Goal: Entertainment & Leisure: Browse casually

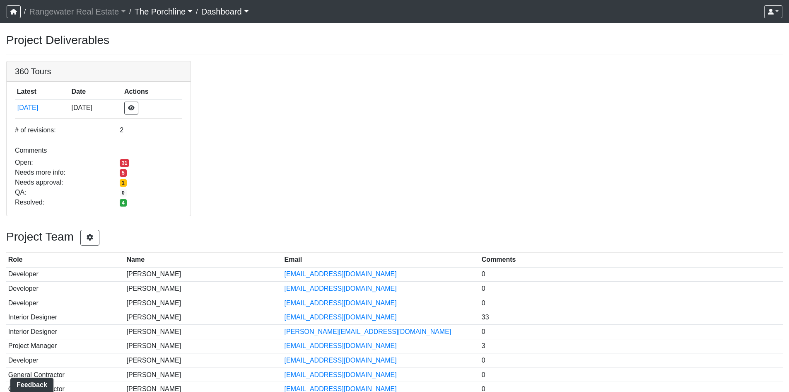
click at [222, 15] on link "Dashboard" at bounding box center [225, 11] width 48 height 17
click at [225, 32] on button "Dashboard" at bounding box center [239, 30] width 75 height 13
click at [209, 13] on link "Dashboard" at bounding box center [225, 11] width 48 height 17
click at [236, 49] on button "Deliverables" at bounding box center [239, 44] width 75 height 13
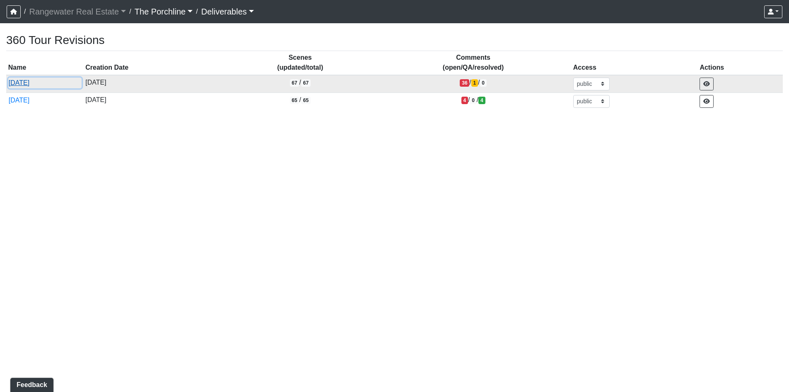
click at [37, 81] on button "[DATE]" at bounding box center [44, 82] width 73 height 11
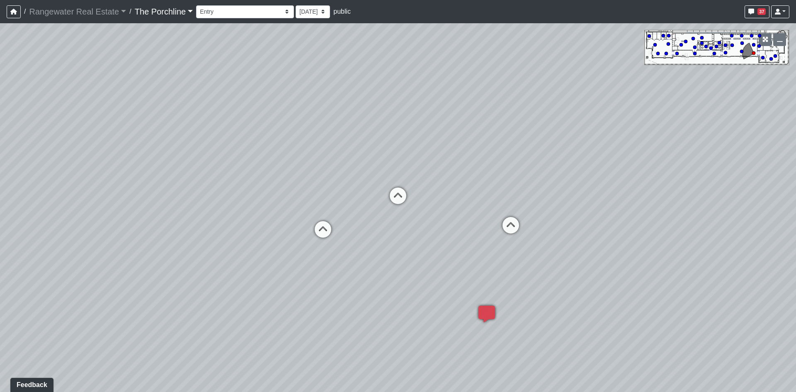
drag, startPoint x: 419, startPoint y: 141, endPoint x: 602, endPoint y: 121, distance: 183.4
click at [595, 114] on div "Loading... Seating Loading... Mailroom Entry Loading... Lounge Entry Loading...…" at bounding box center [398, 207] width 796 height 368
drag, startPoint x: 319, startPoint y: 175, endPoint x: 579, endPoint y: 182, distance: 260.3
click at [483, 169] on div "Loading... Seating Loading... Mailroom Entry Loading... Lounge Entry Loading...…" at bounding box center [398, 207] width 796 height 368
drag, startPoint x: 408, startPoint y: 189, endPoint x: 522, endPoint y: 225, distance: 119.3
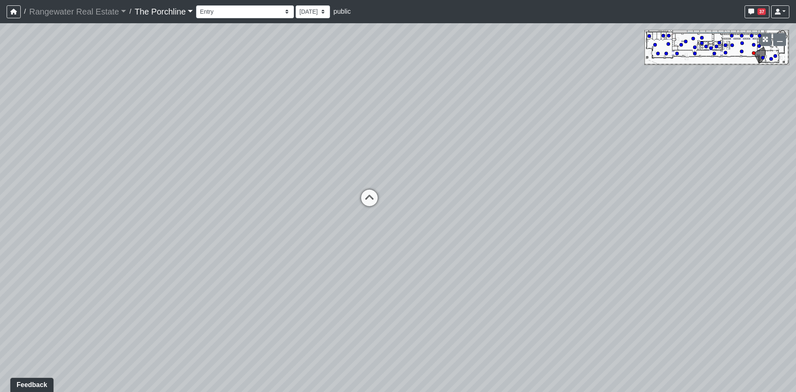
click at [522, 225] on div "Loading... Seating Loading... Mailroom Entry Loading... Lounge Entry Loading...…" at bounding box center [398, 207] width 796 height 368
click at [373, 207] on icon at bounding box center [369, 210] width 25 height 25
click at [239, 113] on icon at bounding box center [236, 111] width 25 height 25
drag, startPoint x: 473, startPoint y: 162, endPoint x: 256, endPoint y: 125, distance: 220.3
click at [256, 125] on div "Loading... Seating Loading... Mailroom Entry Loading... Lounge Entry Loading...…" at bounding box center [398, 207] width 796 height 368
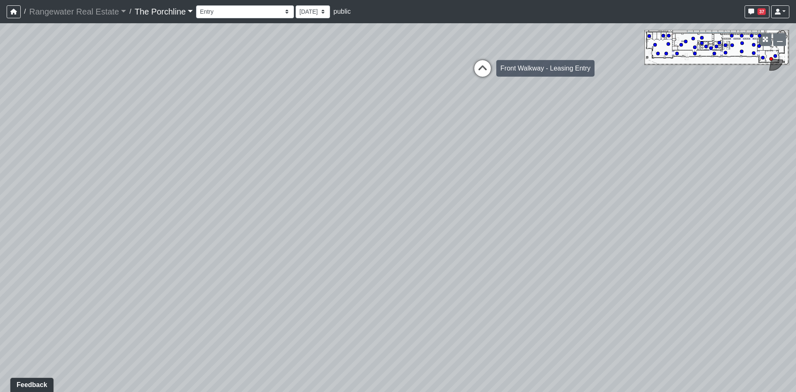
click at [485, 74] on icon at bounding box center [482, 72] width 25 height 25
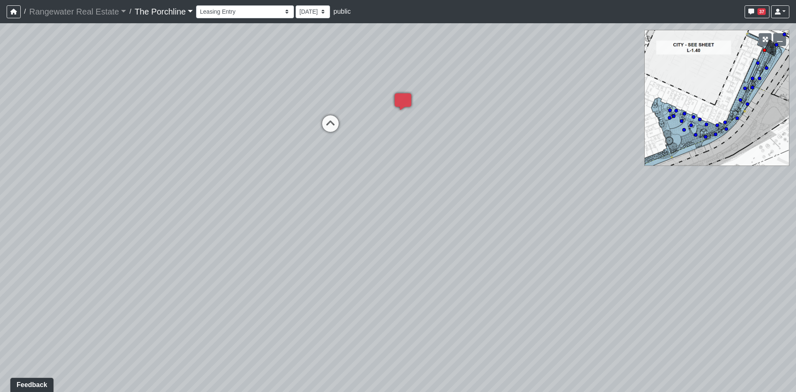
drag, startPoint x: 346, startPoint y: 157, endPoint x: 572, endPoint y: 149, distance: 226.8
click at [523, 142] on div "Loading... Seating Loading... Mailroom Entry Loading... Lounge Entry Loading...…" at bounding box center [398, 207] width 796 height 368
drag, startPoint x: 411, startPoint y: 146, endPoint x: 470, endPoint y: 163, distance: 61.6
click at [605, 173] on div "Loading... Seating Loading... Mailroom Entry Loading... Lounge Entry Loading...…" at bounding box center [398, 207] width 796 height 368
drag, startPoint x: 358, startPoint y: 137, endPoint x: 461, endPoint y: 308, distance: 199.5
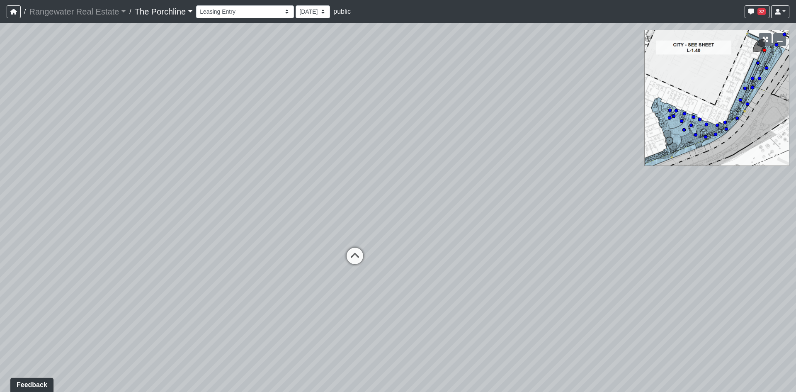
click at [461, 308] on div "Loading... Seating Loading... Mailroom Entry Loading... Lounge Entry Loading...…" at bounding box center [398, 207] width 796 height 368
drag, startPoint x: 430, startPoint y: 171, endPoint x: 517, endPoint y: 163, distance: 87.3
click at [536, 161] on div "Loading... Seating Loading... Mailroom Entry Loading... Lounge Entry Loading...…" at bounding box center [398, 207] width 796 height 368
drag, startPoint x: 344, startPoint y: 177, endPoint x: 380, endPoint y: 141, distance: 51.9
click at [380, 141] on div "Loading... Seating Loading... Mailroom Entry Loading... Lounge Entry Loading...…" at bounding box center [398, 207] width 796 height 368
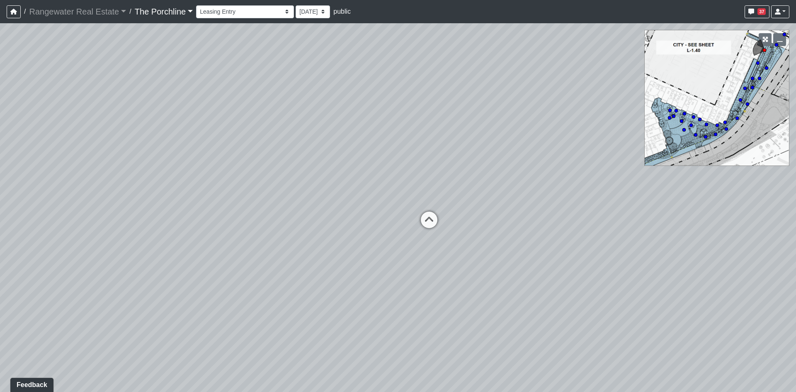
drag, startPoint x: 487, startPoint y: 161, endPoint x: 295, endPoint y: 121, distance: 196.3
click at [314, 126] on div "Loading... Seating Loading... Mailroom Entry Loading... Lounge Entry Loading...…" at bounding box center [398, 207] width 796 height 368
drag, startPoint x: 402, startPoint y: 148, endPoint x: 274, endPoint y: 178, distance: 131.9
click at [274, 178] on div "Loading... Seating Loading... Mailroom Entry Loading... Lounge Entry Loading...…" at bounding box center [398, 207] width 796 height 368
click at [629, 201] on icon at bounding box center [641, 208] width 25 height 25
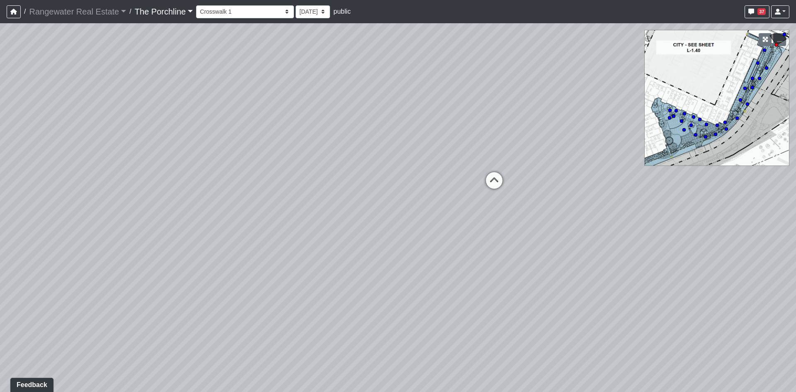
drag, startPoint x: 368, startPoint y: 167, endPoint x: 554, endPoint y: 198, distance: 188.2
click at [560, 188] on div "Loading... Seating Loading... Mailroom Entry Loading... Lounge Entry Loading...…" at bounding box center [398, 207] width 796 height 368
drag, startPoint x: 321, startPoint y: 164, endPoint x: 381, endPoint y: 165, distance: 60.1
click at [381, 165] on div "Loading... Seating Loading... Mailroom Entry Loading... Lounge Entry Loading...…" at bounding box center [398, 207] width 796 height 368
drag, startPoint x: 381, startPoint y: 165, endPoint x: 417, endPoint y: 174, distance: 37.7
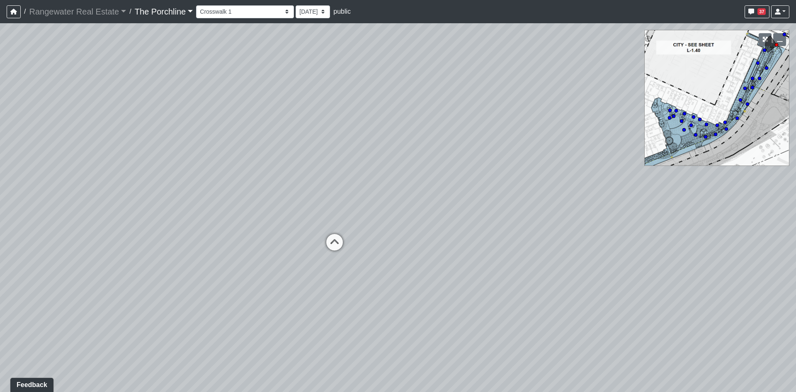
click at [417, 174] on div "Loading... Seating Loading... Mailroom Entry Loading... Lounge Entry Loading...…" at bounding box center [398, 207] width 796 height 368
drag, startPoint x: 240, startPoint y: 194, endPoint x: 394, endPoint y: 201, distance: 154.3
click at [394, 201] on div "Loading... Seating Loading... Mailroom Entry Loading... Lounge Entry Loading...…" at bounding box center [398, 207] width 796 height 368
drag, startPoint x: 415, startPoint y: 211, endPoint x: 130, endPoint y: 184, distance: 285.9
click at [130, 184] on div "Loading... Seating Loading... Mailroom Entry Loading... Lounge Entry Loading...…" at bounding box center [398, 207] width 796 height 368
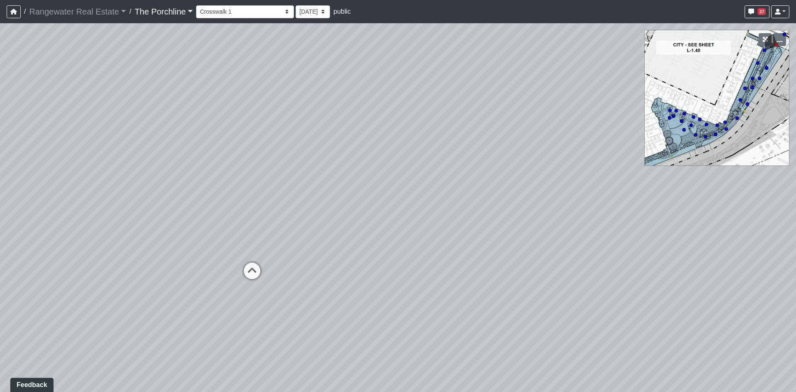
drag, startPoint x: 170, startPoint y: 186, endPoint x: 189, endPoint y: 232, distance: 49.6
click at [189, 232] on div "Loading... Seating Loading... Mailroom Entry Loading... Lounge Entry Loading...…" at bounding box center [398, 207] width 796 height 368
drag, startPoint x: 175, startPoint y: 177, endPoint x: 236, endPoint y: 157, distance: 63.8
click at [236, 157] on div "Loading... Seating Loading... Mailroom Entry Loading... Lounge Entry Loading...…" at bounding box center [398, 207] width 796 height 368
drag, startPoint x: 239, startPoint y: 157, endPoint x: 206, endPoint y: 226, distance: 77.1
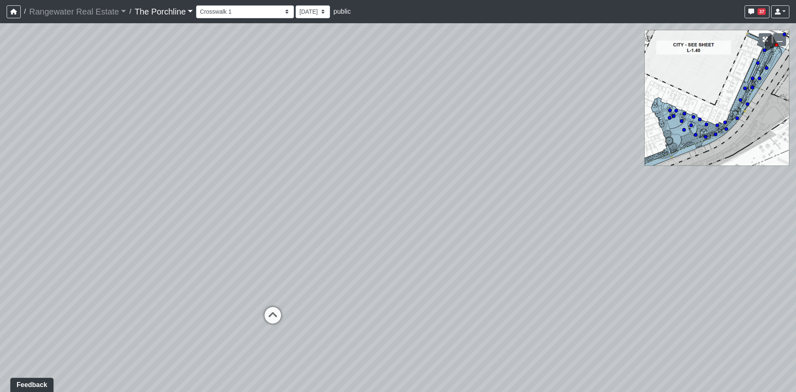
click at [206, 226] on div "Loading... Seating Loading... Mailroom Entry Loading... Lounge Entry Loading...…" at bounding box center [398, 207] width 796 height 368
drag, startPoint x: 251, startPoint y: 239, endPoint x: 251, endPoint y: 198, distance: 40.6
click at [251, 198] on div "Loading... Seating Loading... Mailroom Entry Loading... Lounge Entry Loading...…" at bounding box center [398, 207] width 796 height 368
drag, startPoint x: 283, startPoint y: 187, endPoint x: 264, endPoint y: 165, distance: 29.9
click at [264, 165] on div "Loading... Seating Loading... Mailroom Entry Loading... Lounge Entry Loading...…" at bounding box center [398, 207] width 796 height 368
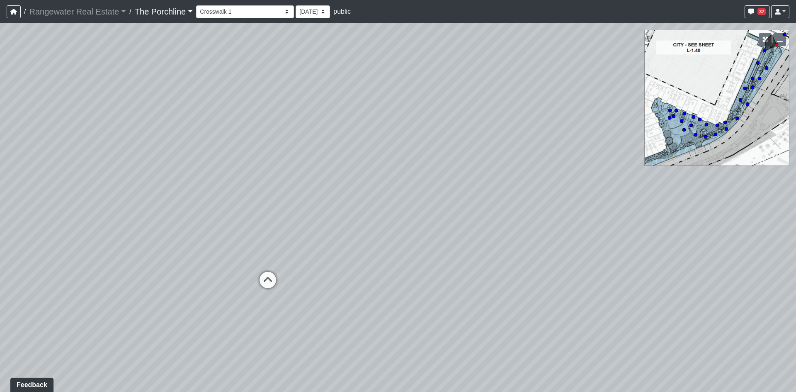
drag, startPoint x: 232, startPoint y: 189, endPoint x: 261, endPoint y: 231, distance: 51.1
click at [261, 231] on div "Loading... Seating Loading... Mailroom Entry Loading... Lounge Entry Loading...…" at bounding box center [398, 207] width 796 height 368
drag, startPoint x: 216, startPoint y: 237, endPoint x: 196, endPoint y: 228, distance: 21.9
click at [196, 228] on div "Loading... Seating Loading... Mailroom Entry Loading... Lounge Entry Loading...…" at bounding box center [398, 207] width 796 height 368
drag, startPoint x: 194, startPoint y: 195, endPoint x: 234, endPoint y: 216, distance: 44.5
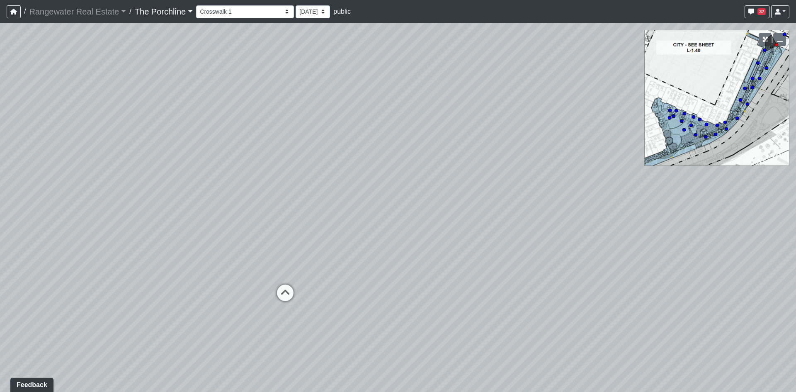
click at [234, 216] on div "Loading... Seating Loading... Mailroom Entry Loading... Lounge Entry Loading...…" at bounding box center [398, 207] width 796 height 368
drag, startPoint x: 235, startPoint y: 210, endPoint x: 210, endPoint y: 181, distance: 38.2
click at [210, 181] on div "Loading... Seating Loading... Mailroom Entry Loading... Lounge Entry Loading...…" at bounding box center [398, 207] width 796 height 368
drag, startPoint x: 246, startPoint y: 204, endPoint x: 244, endPoint y: 197, distance: 7.7
click at [244, 197] on div "Loading... Seating Loading... Mailroom Entry Loading... Lounge Entry Loading...…" at bounding box center [398, 207] width 796 height 368
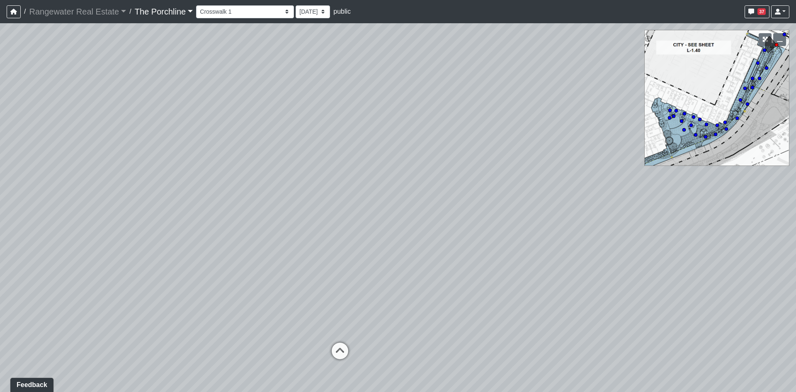
drag, startPoint x: 250, startPoint y: 181, endPoint x: 382, endPoint y: 312, distance: 186.4
click at [382, 312] on div "Loading... Seating Loading... Mailroom Entry Loading... Lounge Entry Loading...…" at bounding box center [398, 207] width 796 height 368
drag, startPoint x: 349, startPoint y: 308, endPoint x: 272, endPoint y: 176, distance: 153.2
click at [272, 176] on div "Loading... Seating Loading... Mailroom Entry Loading... Lounge Entry Loading...…" at bounding box center [398, 207] width 796 height 368
drag, startPoint x: 386, startPoint y: 191, endPoint x: 407, endPoint y: 192, distance: 21.6
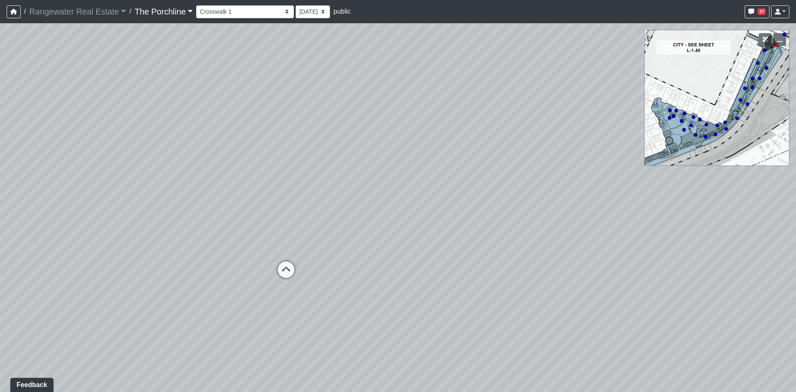
click at [407, 192] on div "Loading... Seating Loading... Mailroom Entry Loading... Lounge Entry Loading...…" at bounding box center [398, 207] width 796 height 368
drag, startPoint x: 246, startPoint y: 194, endPoint x: 269, endPoint y: 201, distance: 24.4
click at [269, 201] on div "Loading... Seating Loading... Mailroom Entry Loading... Lounge Entry Loading...…" at bounding box center [398, 207] width 796 height 368
click at [197, 244] on icon at bounding box center [201, 248] width 25 height 25
click at [255, 285] on icon at bounding box center [257, 286] width 25 height 25
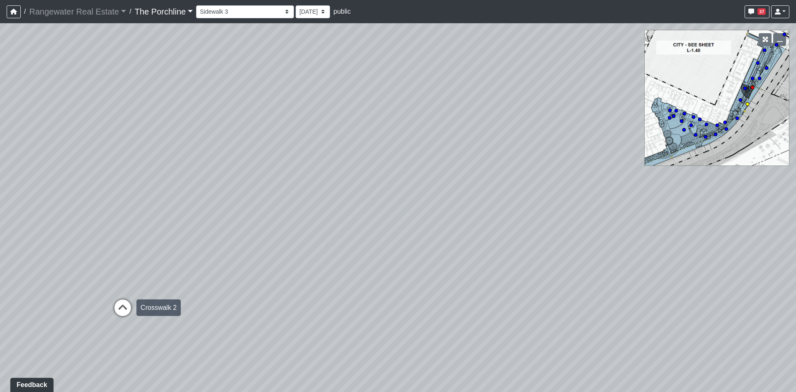
click at [125, 301] on icon at bounding box center [122, 311] width 25 height 25
click at [255, 285] on icon at bounding box center [257, 289] width 25 height 25
drag, startPoint x: 409, startPoint y: 235, endPoint x: 94, endPoint y: 232, distance: 314.1
click at [94, 232] on div "Loading... Seating Loading... Mailroom Entry Loading... Lounge Entry Loading...…" at bounding box center [398, 207] width 796 height 368
drag, startPoint x: 206, startPoint y: 213, endPoint x: 24, endPoint y: 188, distance: 183.6
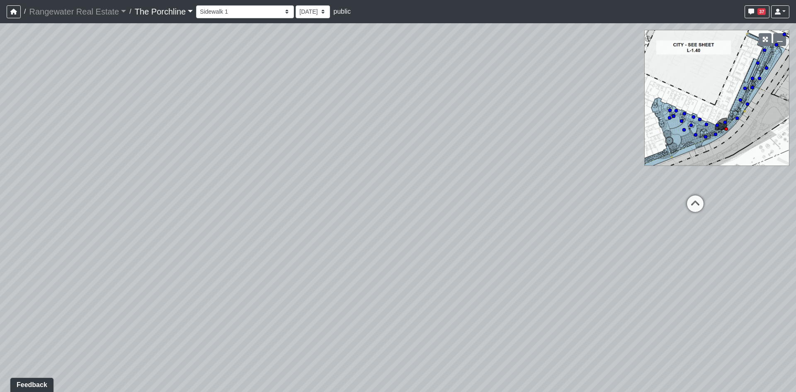
click at [24, 188] on div "Loading... Seating Loading... Mailroom Entry Loading... Lounge Entry Loading...…" at bounding box center [398, 207] width 796 height 368
drag, startPoint x: 170, startPoint y: 193, endPoint x: 64, endPoint y: 171, distance: 107.8
click at [64, 171] on div "Loading... Seating Loading... Mailroom Entry Loading... Lounge Entry Loading...…" at bounding box center [398, 207] width 796 height 368
drag, startPoint x: 251, startPoint y: 209, endPoint x: 358, endPoint y: 203, distance: 107.9
click at [358, 203] on div "Loading... Seating Loading... Mailroom Entry Loading... Lounge Entry Loading...…" at bounding box center [398, 207] width 796 height 368
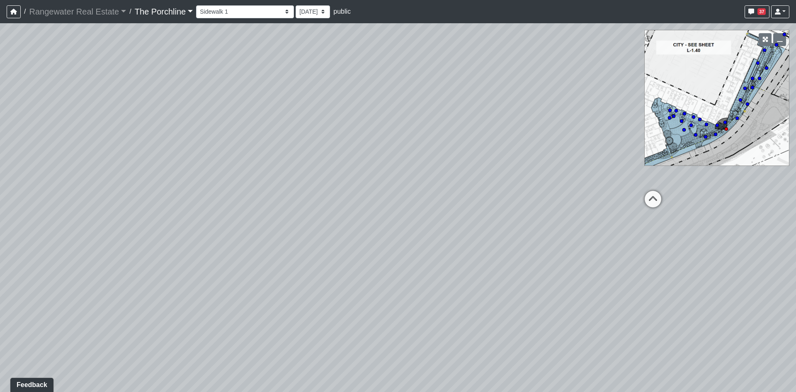
drag, startPoint x: 283, startPoint y: 223, endPoint x: 373, endPoint y: 211, distance: 90.3
click at [373, 211] on div "Loading... Seating Loading... Mailroom Entry Loading... Lounge Entry Loading...…" at bounding box center [398, 207] width 796 height 368
drag, startPoint x: 303, startPoint y: 215, endPoint x: 403, endPoint y: 201, distance: 101.0
click at [404, 201] on div "Loading... Seating Loading... Mailroom Entry Loading... Lounge Entry Loading...…" at bounding box center [398, 207] width 796 height 368
click at [116, 246] on icon at bounding box center [109, 250] width 25 height 25
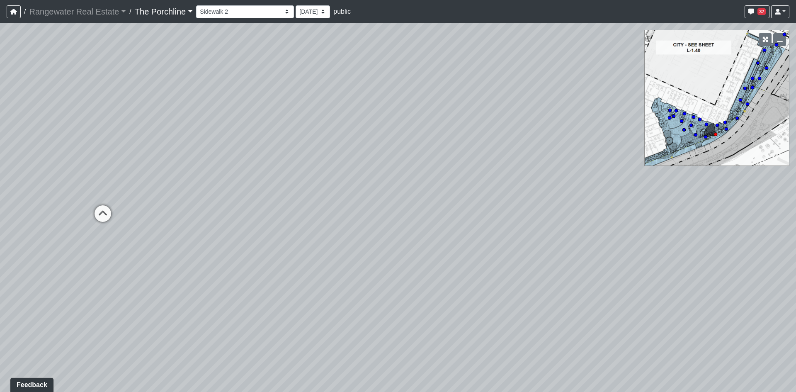
drag, startPoint x: 338, startPoint y: 174, endPoint x: 195, endPoint y: 161, distance: 143.5
click at [197, 161] on div "Loading... Seating Loading... Mailroom Entry Loading... Lounge Entry Loading...…" at bounding box center [398, 207] width 796 height 368
drag, startPoint x: 138, startPoint y: 165, endPoint x: 46, endPoint y: 176, distance: 91.8
click at [46, 176] on div "Loading... Seating Loading... Mailroom Entry Loading... Lounge Entry Loading...…" at bounding box center [398, 207] width 796 height 368
drag, startPoint x: 209, startPoint y: 167, endPoint x: 200, endPoint y: 230, distance: 64.0
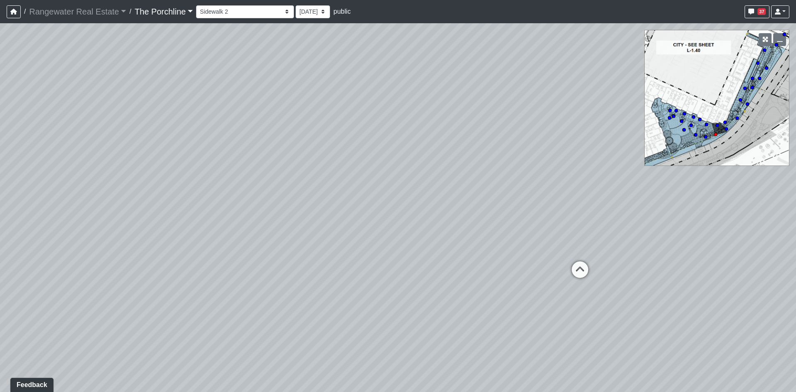
click at [200, 230] on div "Loading... Seating Loading... Mailroom Entry Loading... Lounge Entry Loading...…" at bounding box center [398, 207] width 796 height 368
click at [580, 266] on icon at bounding box center [579, 273] width 25 height 25
drag, startPoint x: 331, startPoint y: 181, endPoint x: 579, endPoint y: 239, distance: 254.8
click at [579, 239] on div "Loading... Seating Loading... Mailroom Entry Loading... Lounge Entry Loading...…" at bounding box center [398, 207] width 796 height 368
drag, startPoint x: 772, startPoint y: 97, endPoint x: 693, endPoint y: 130, distance: 85.1
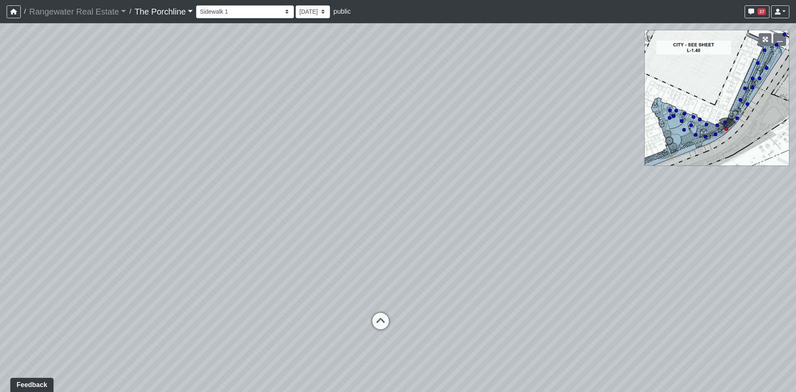
click at [693, 130] on div "Loading... Seating Loading... Mailroom Entry Loading... Lounge Entry Loading...…" at bounding box center [398, 207] width 796 height 368
click at [785, 34] on circle at bounding box center [783, 34] width 3 height 3
drag, startPoint x: 489, startPoint y: 195, endPoint x: 497, endPoint y: 197, distance: 8.5
click at [497, 197] on div "Loading... Seating Loading... Mailroom Entry Loading... Lounge Entry Loading...…" at bounding box center [398, 207] width 796 height 368
click at [267, 218] on icon at bounding box center [263, 221] width 25 height 25
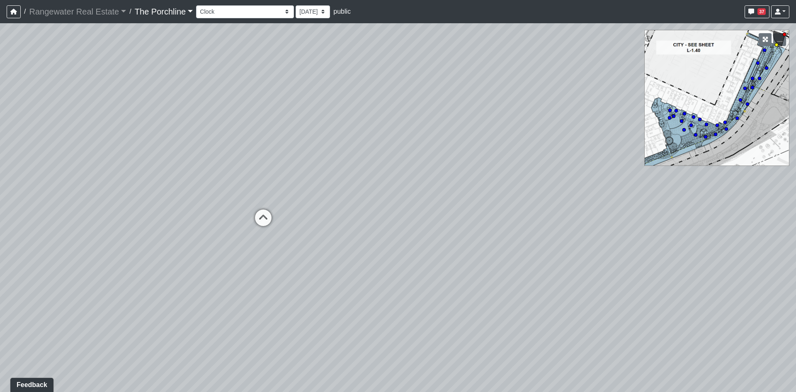
select select "qCBw96Jw3V9nArrf8ZJNJJ"
drag, startPoint x: 446, startPoint y: 181, endPoint x: 262, endPoint y: 249, distance: 196.5
click at [262, 249] on div "Loading... Seating Loading... Mailroom Entry Loading... Lounge Entry Loading...…" at bounding box center [398, 207] width 796 height 368
